Goal: Information Seeking & Learning: Learn about a topic

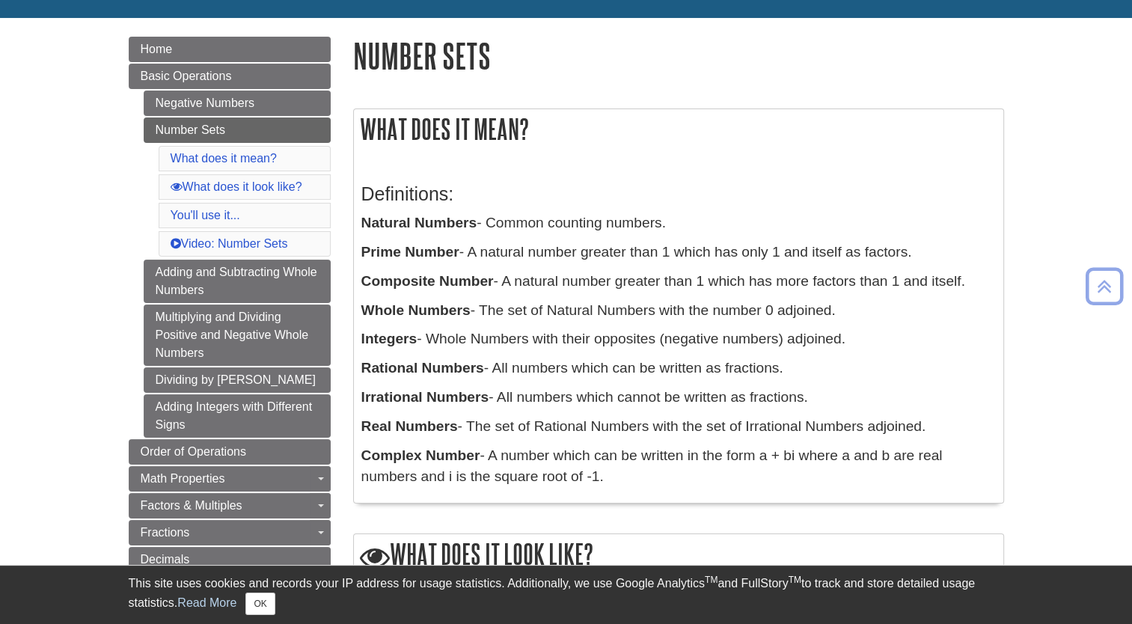
scroll to position [144, 0]
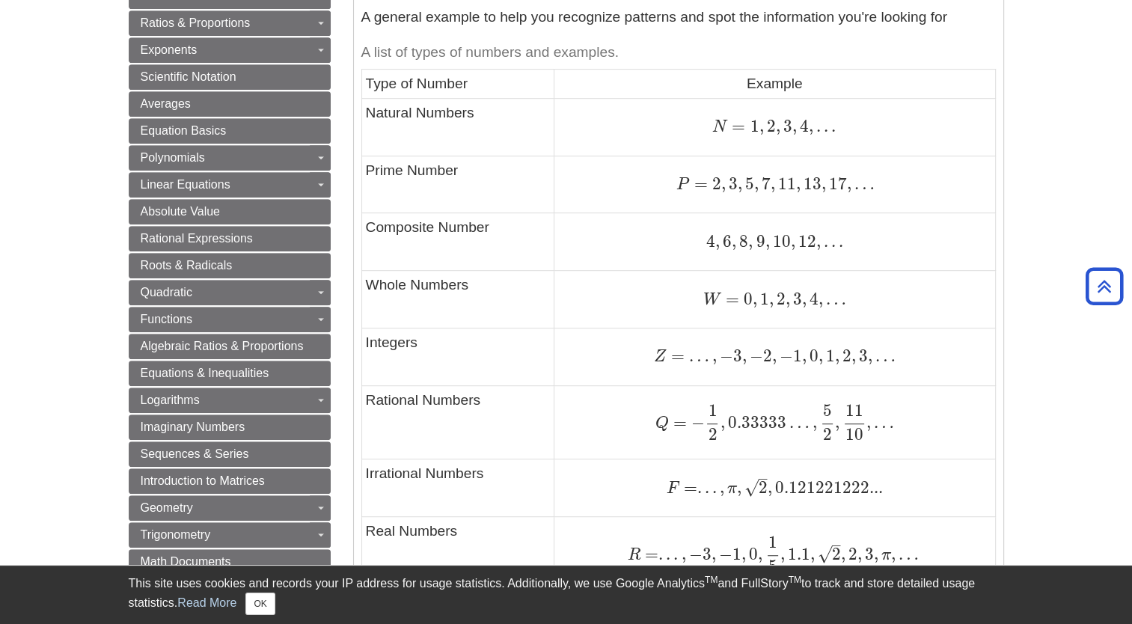
scroll to position [738, 0]
click at [269, 604] on button "OK" at bounding box center [259, 603] width 29 height 22
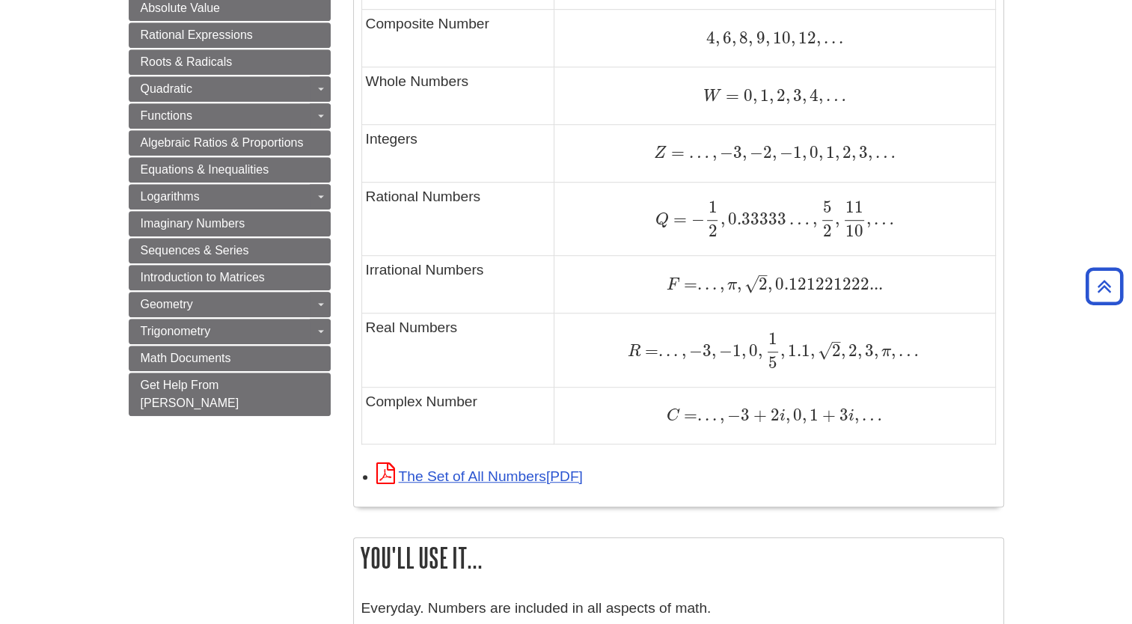
scroll to position [958, 0]
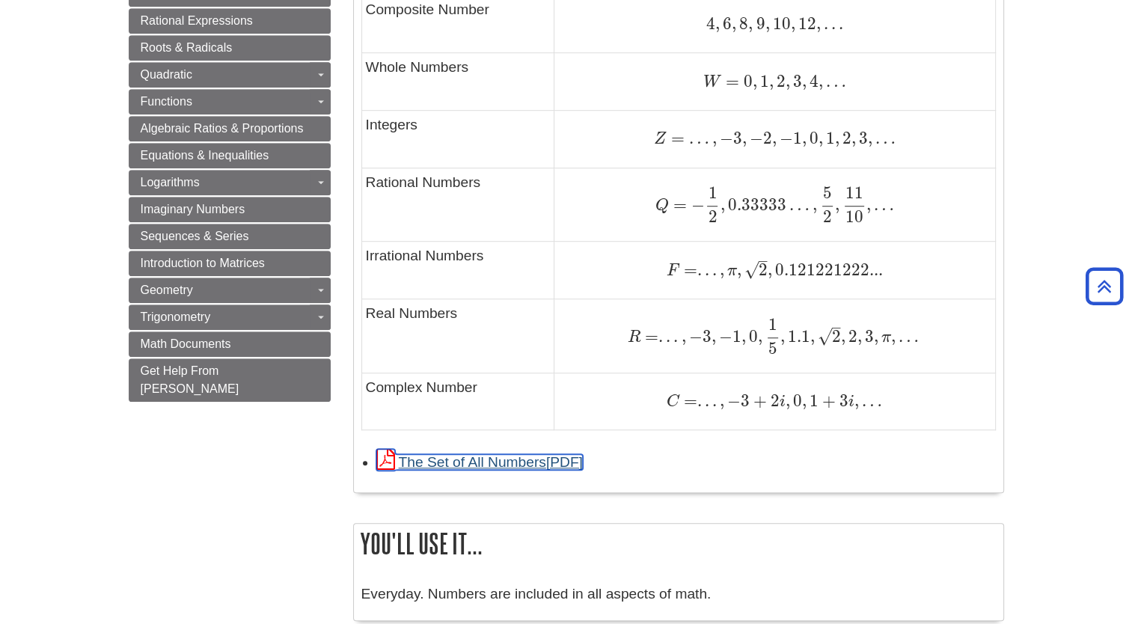
click at [495, 461] on link "The Set of All Numbers" at bounding box center [479, 462] width 206 height 16
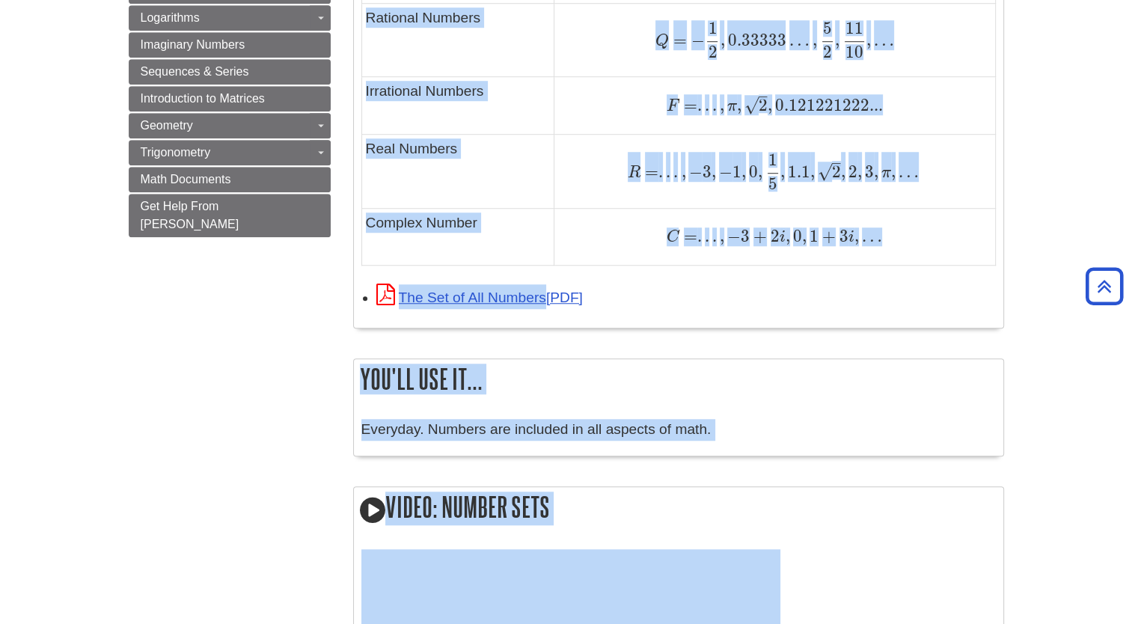
scroll to position [1221, 0]
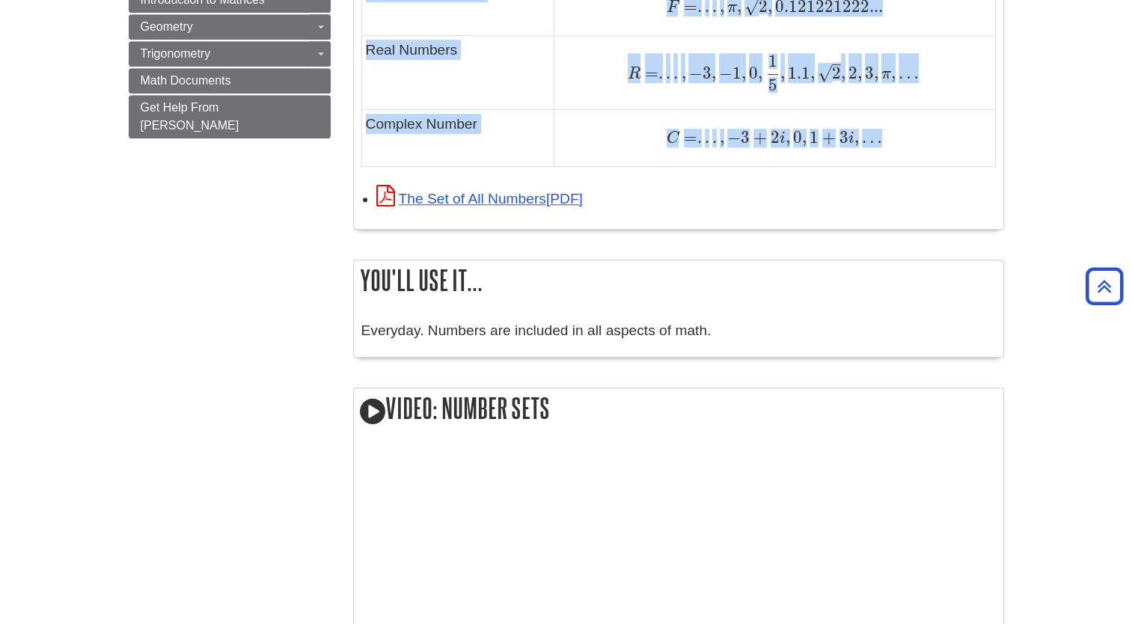
drag, startPoint x: 364, startPoint y: 40, endPoint x: 913, endPoint y: 114, distance: 553.3
drag, startPoint x: 913, startPoint y: 114, endPoint x: 850, endPoint y: 141, distance: 68.4
copy tbody "Type of Number Example Natural Numbers N = 1 , 2 , 3 , 4 , . . . N = 1 , 2 , 3 …"
